Goal: Transaction & Acquisition: Purchase product/service

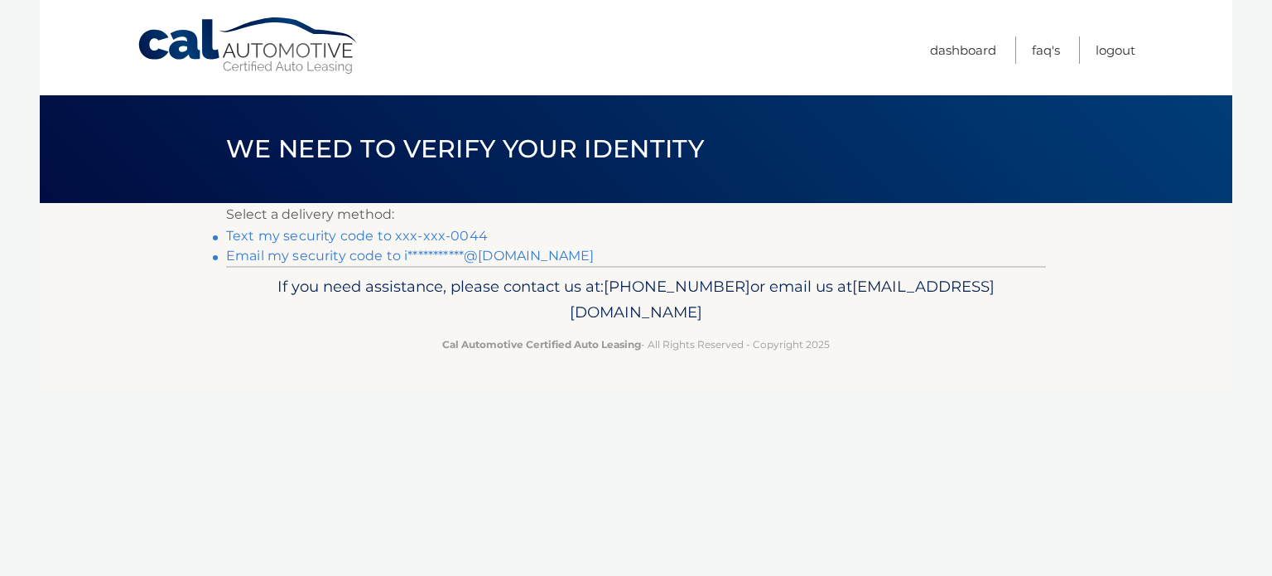
click at [466, 241] on link "Text my security code to xxx-xxx-0044" at bounding box center [357, 236] width 262 height 16
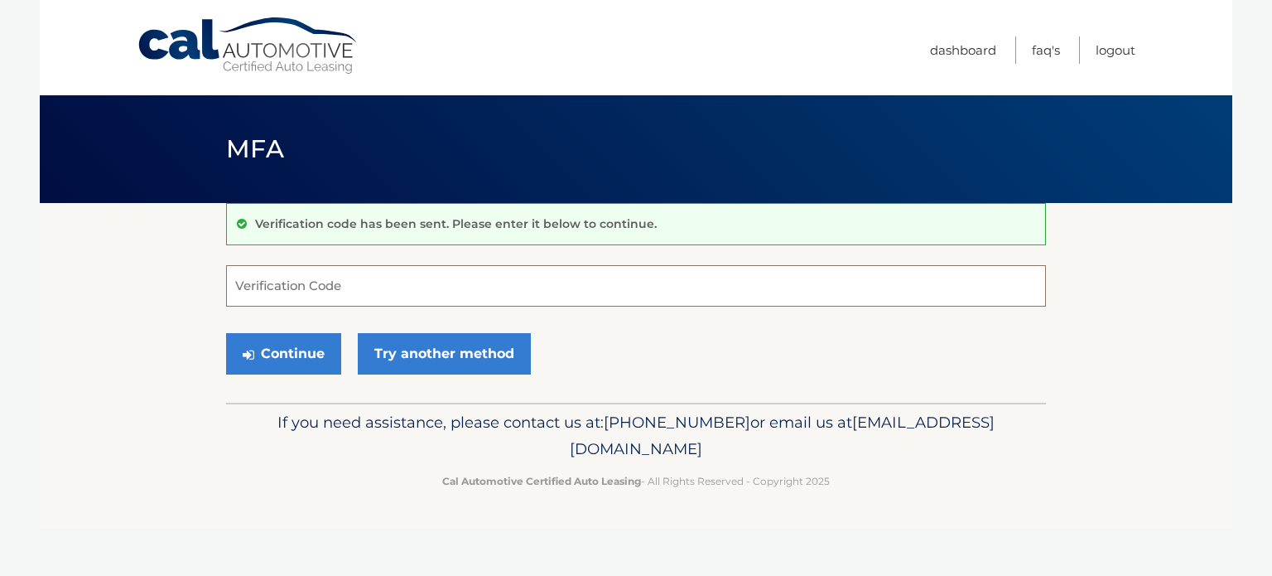
click at [376, 304] on input "Verification Code" at bounding box center [636, 285] width 820 height 41
type input "987593"
click at [226, 333] on button "Continue" at bounding box center [283, 353] width 115 height 41
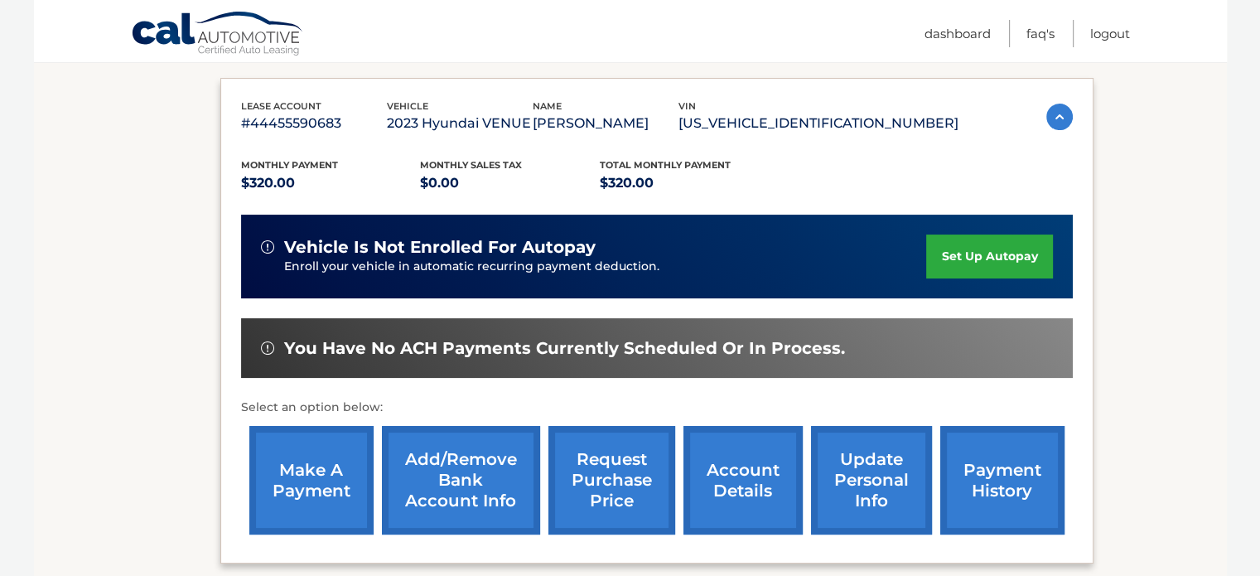
scroll to position [371, 0]
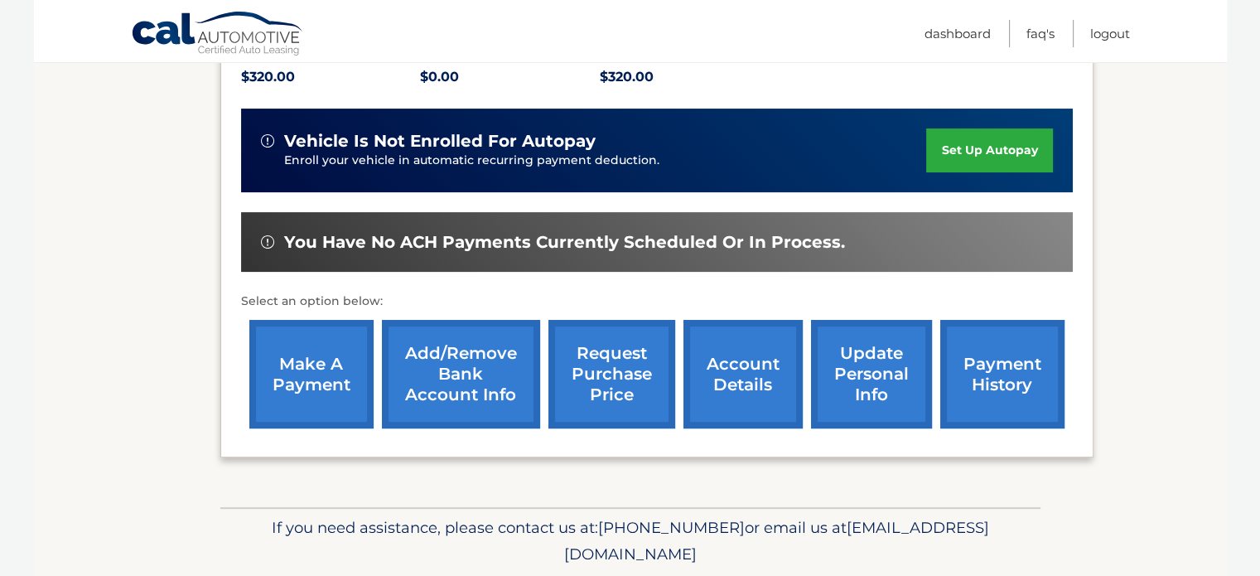
click at [312, 357] on link "make a payment" at bounding box center [311, 374] width 124 height 109
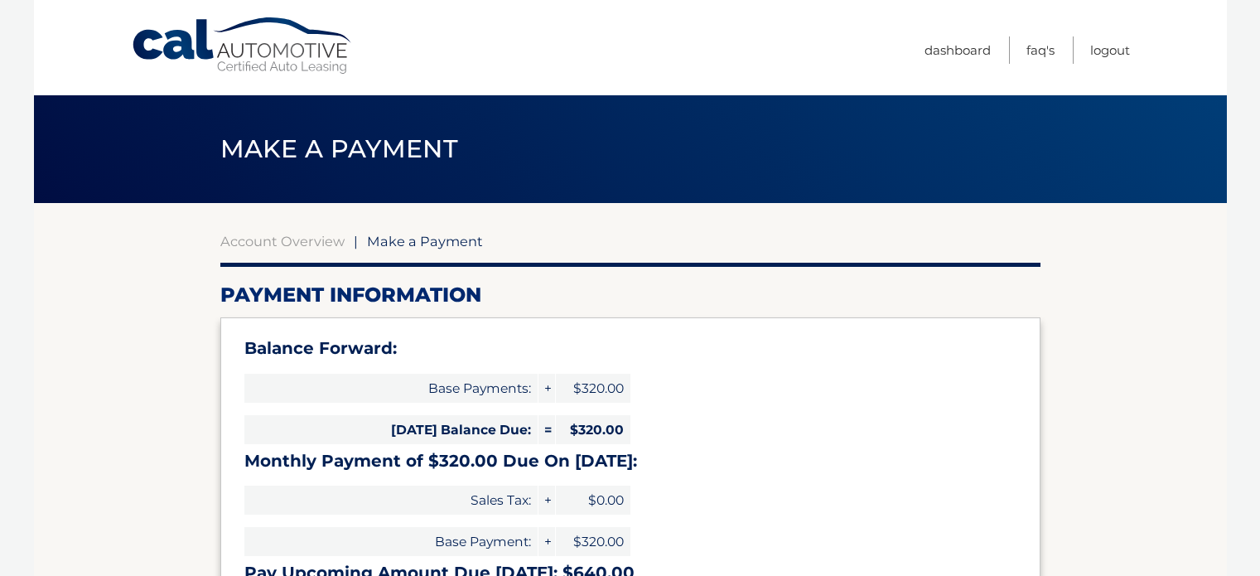
select select "Y2EwNzdmMDAtYmU0OC00MjVlLWFjMDMtOTgyYjcxY2Q2OWZl"
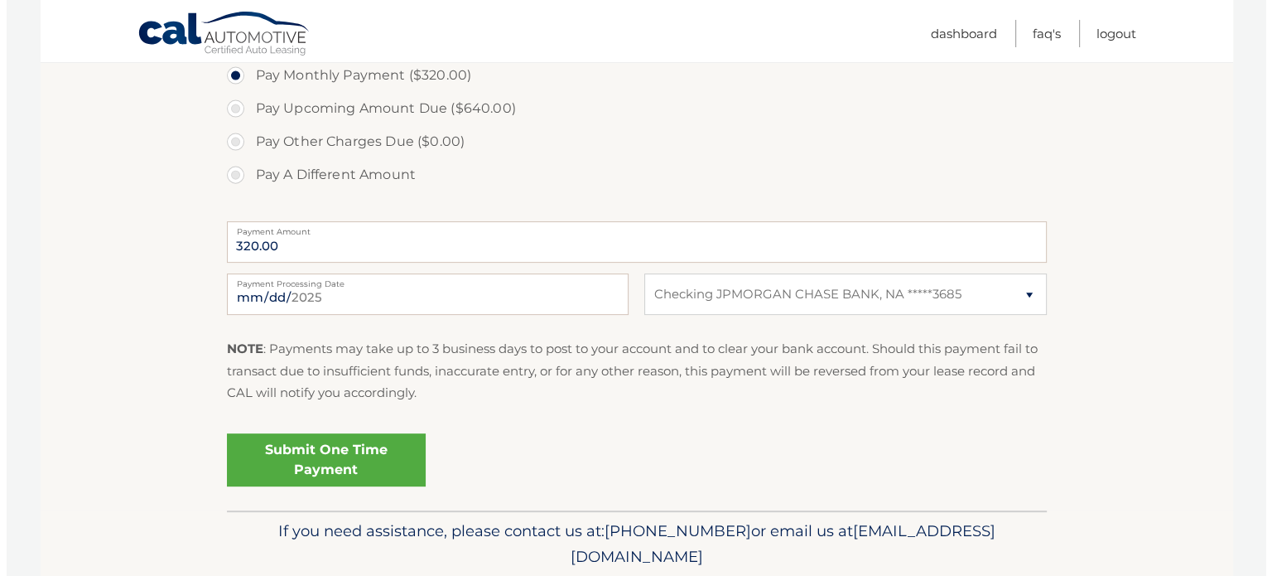
scroll to position [619, 0]
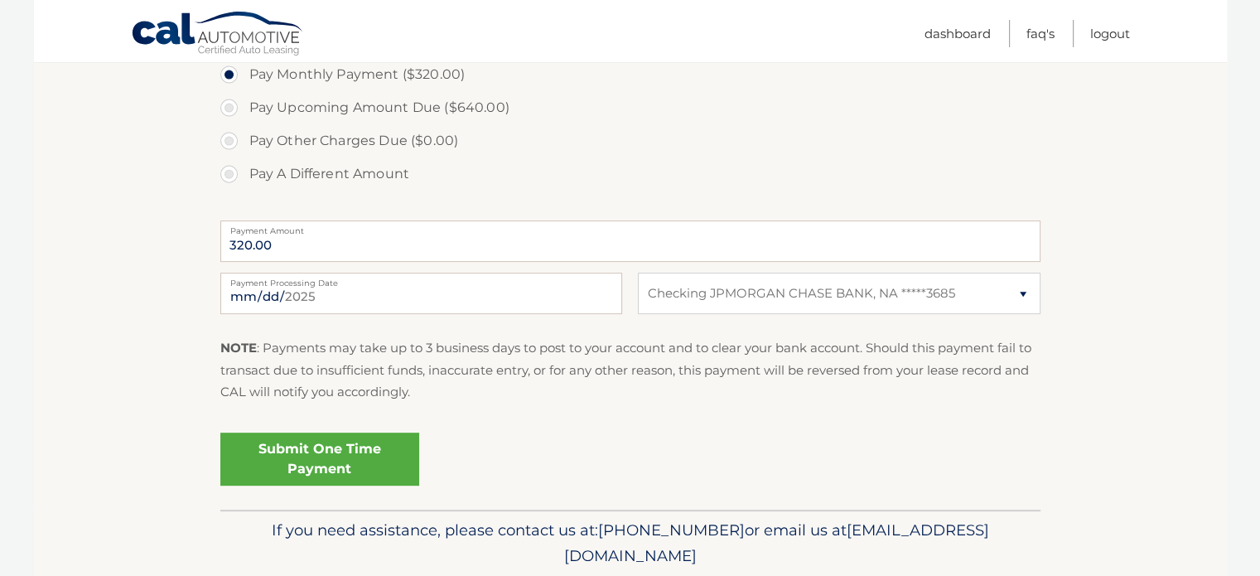
click at [365, 449] on link "Submit One Time Payment" at bounding box center [319, 458] width 199 height 53
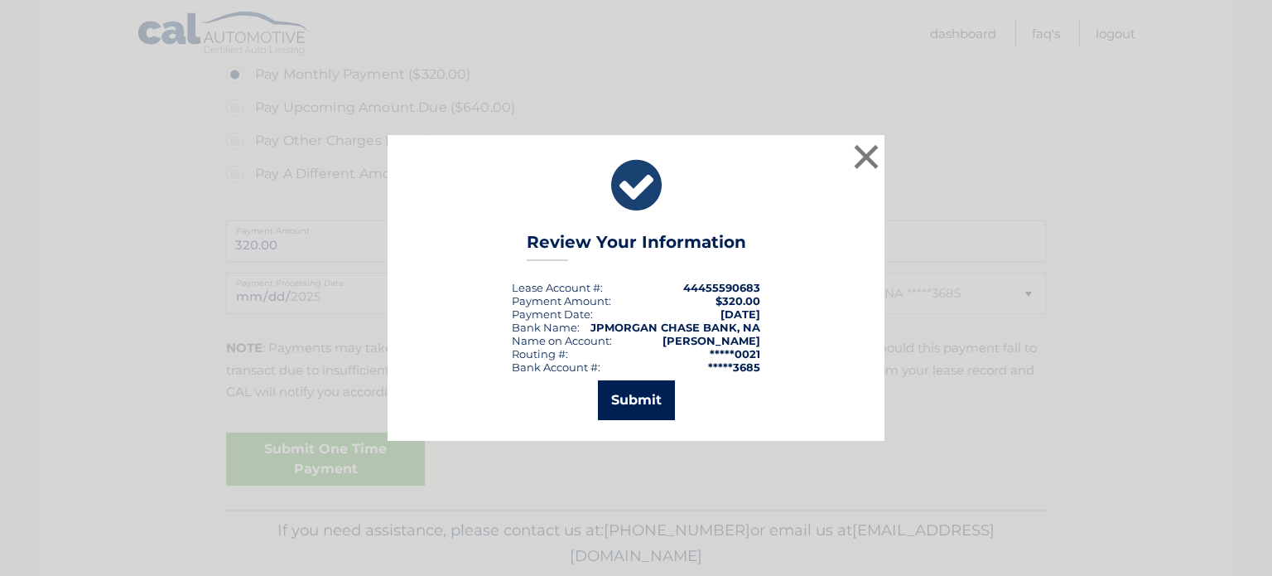
click at [636, 397] on button "Submit" at bounding box center [636, 400] width 77 height 40
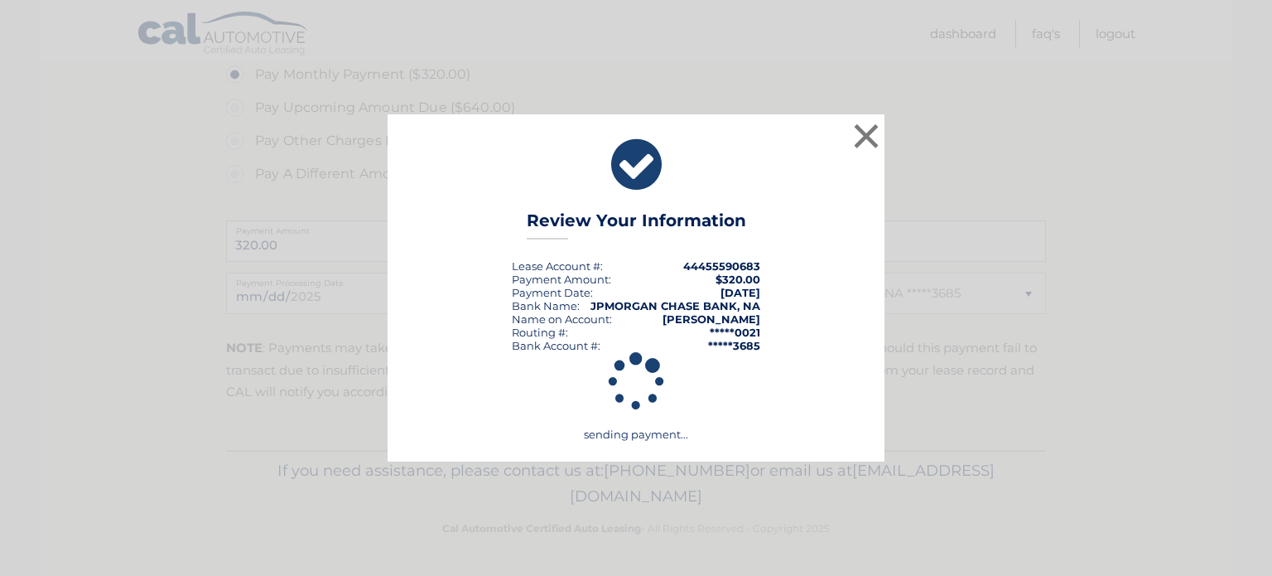
scroll to position [617, 0]
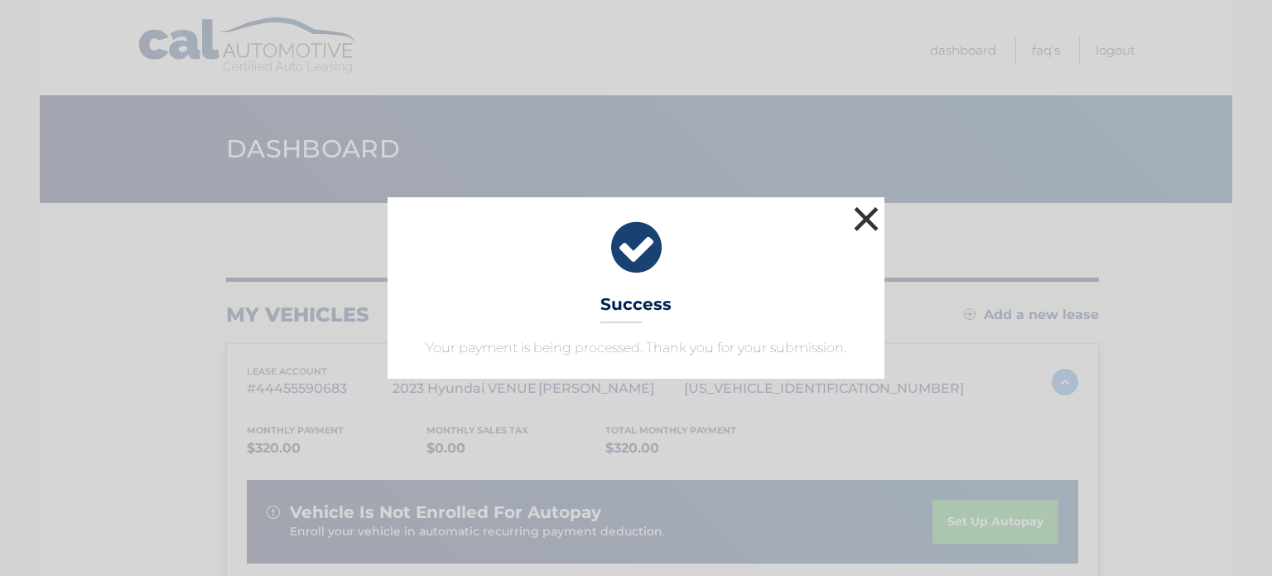
click at [868, 208] on button "×" at bounding box center [866, 218] width 33 height 33
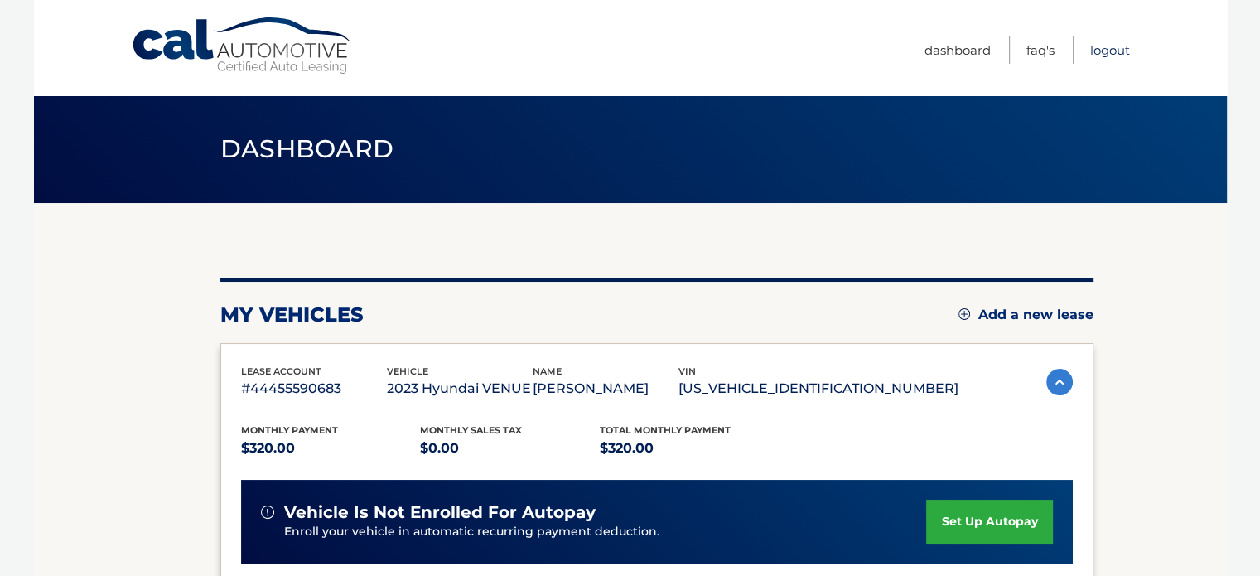
click at [1108, 39] on link "Logout" at bounding box center [1110, 49] width 40 height 27
